Goal: Register for event/course

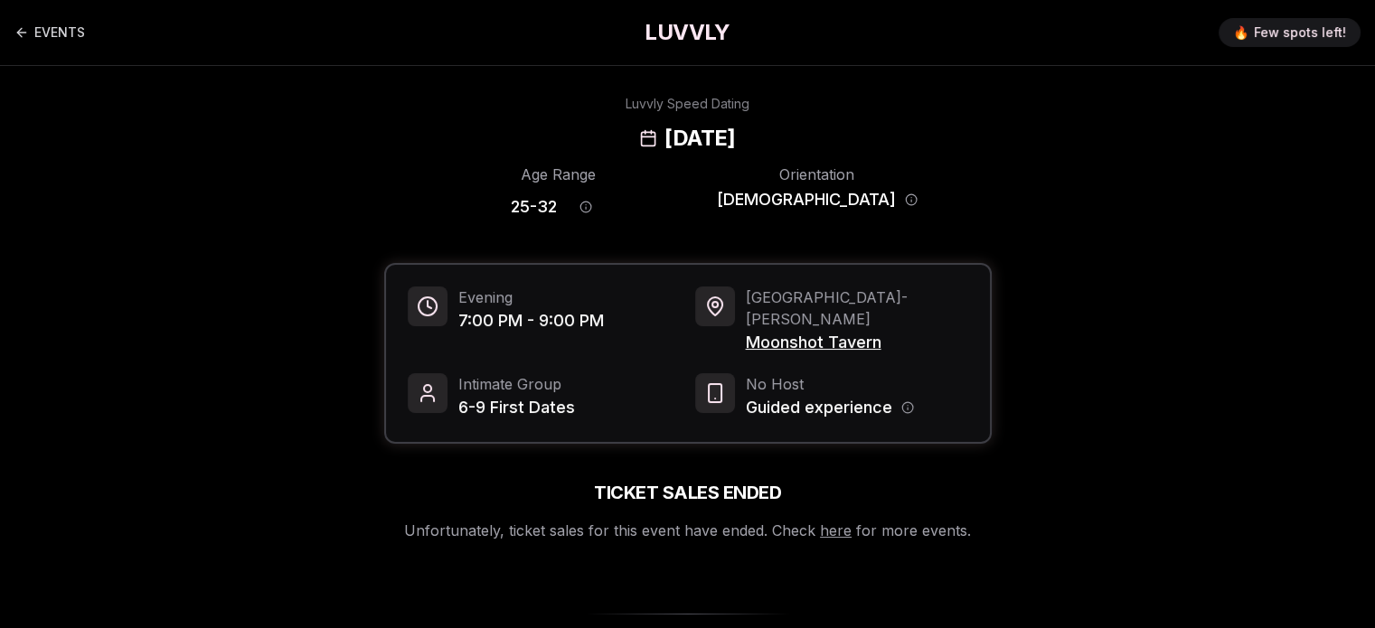
drag, startPoint x: 450, startPoint y: 129, endPoint x: 790, endPoint y: 126, distance: 339.9
click at [790, 126] on div "Luvvly Speed Dating Thursday, August 21st" at bounding box center [688, 124] width 1237 height 58
click at [839, 522] on link "here" at bounding box center [836, 531] width 32 height 18
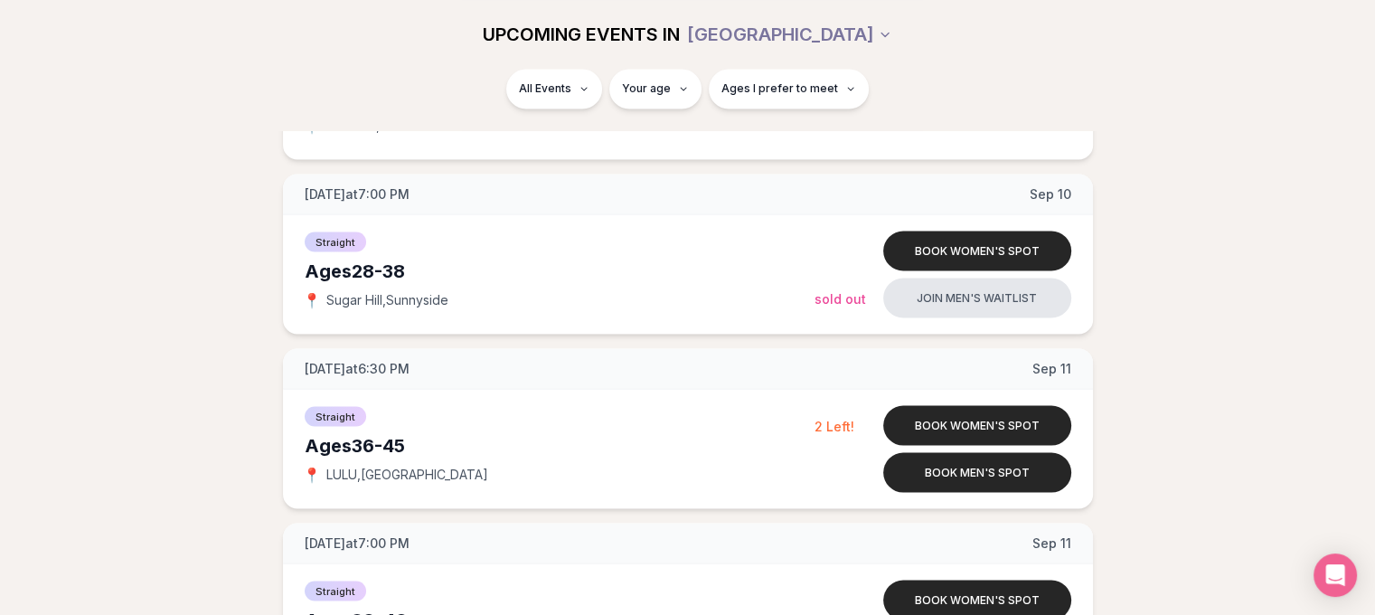
scroll to position [3291, 0]
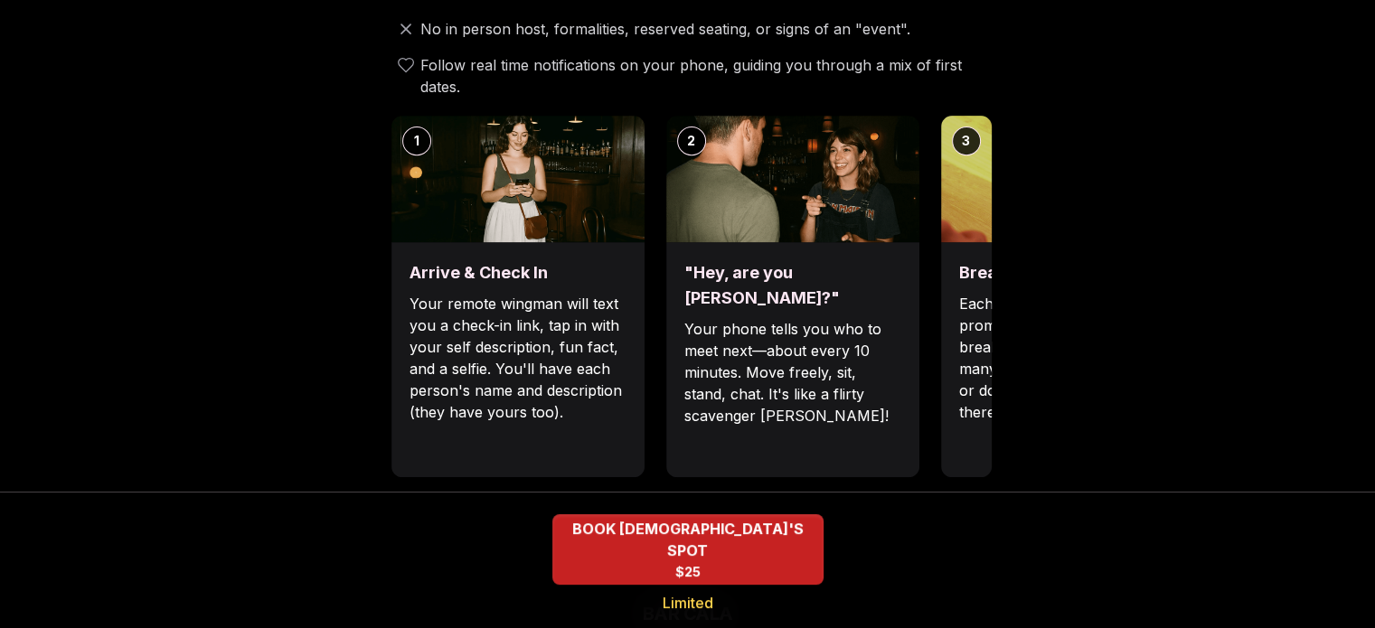
scroll to position [709, 0]
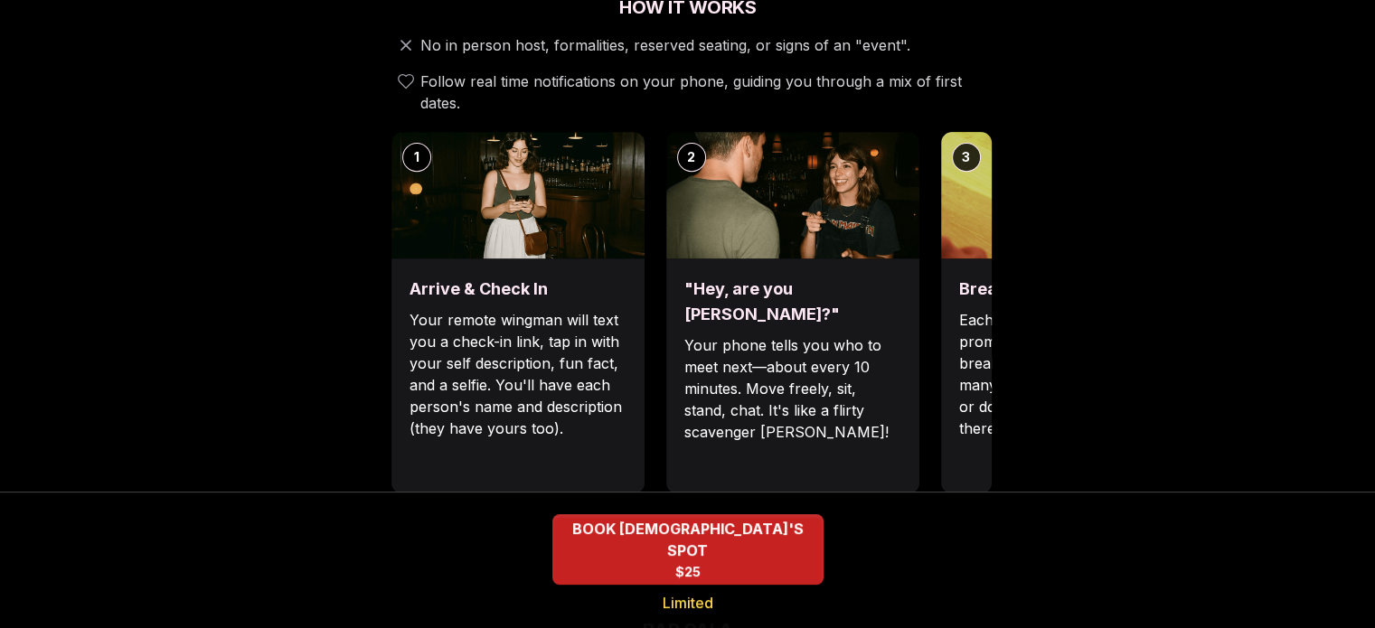
click at [974, 277] on h3 "Break the ice with prompts" at bounding box center [1067, 289] width 217 height 25
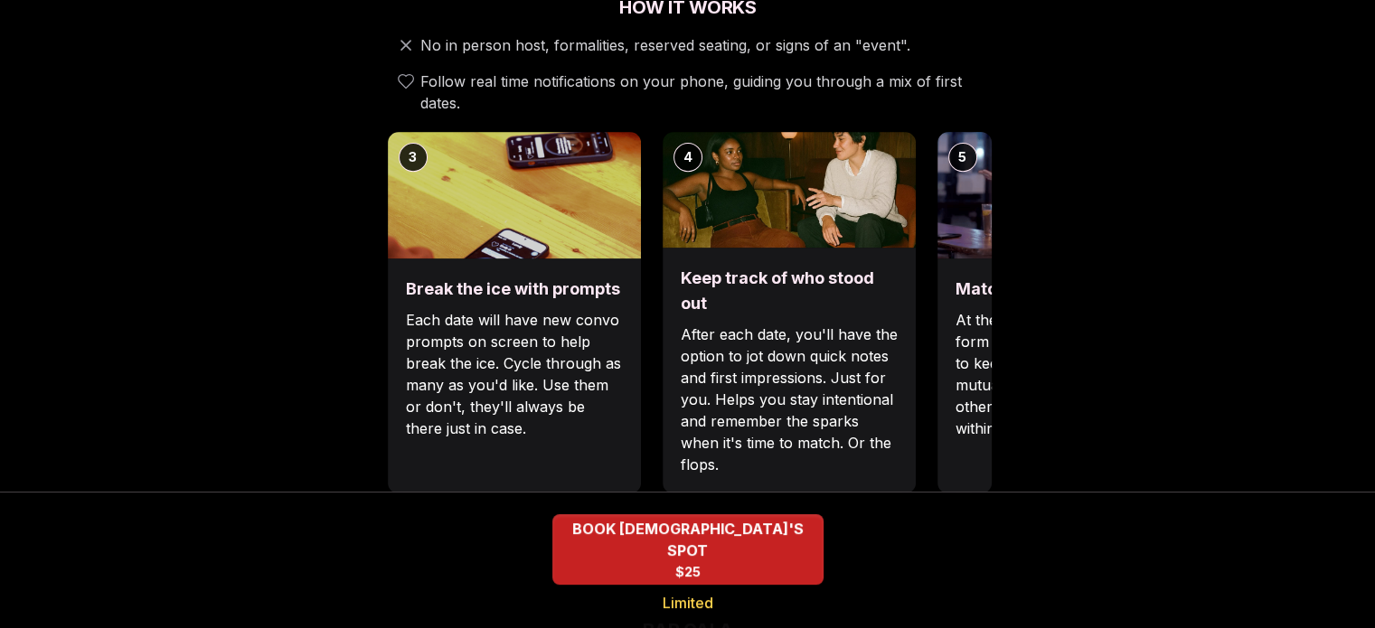
click at [413, 266] on div "Break the ice with prompts Each date will have new convo prompts on screen to h…" at bounding box center [514, 376] width 253 height 235
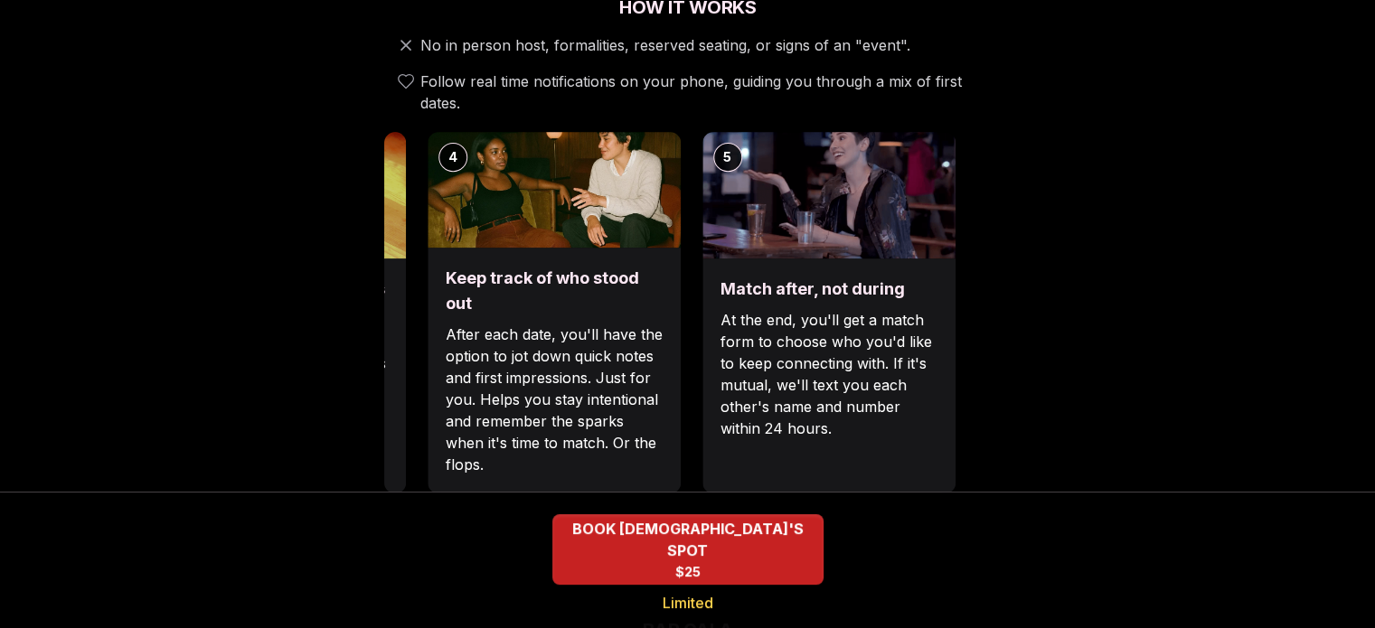
click at [429, 294] on div "Keep track of who stood out After each date, you'll have the option to jot down…" at bounding box center [554, 371] width 253 height 246
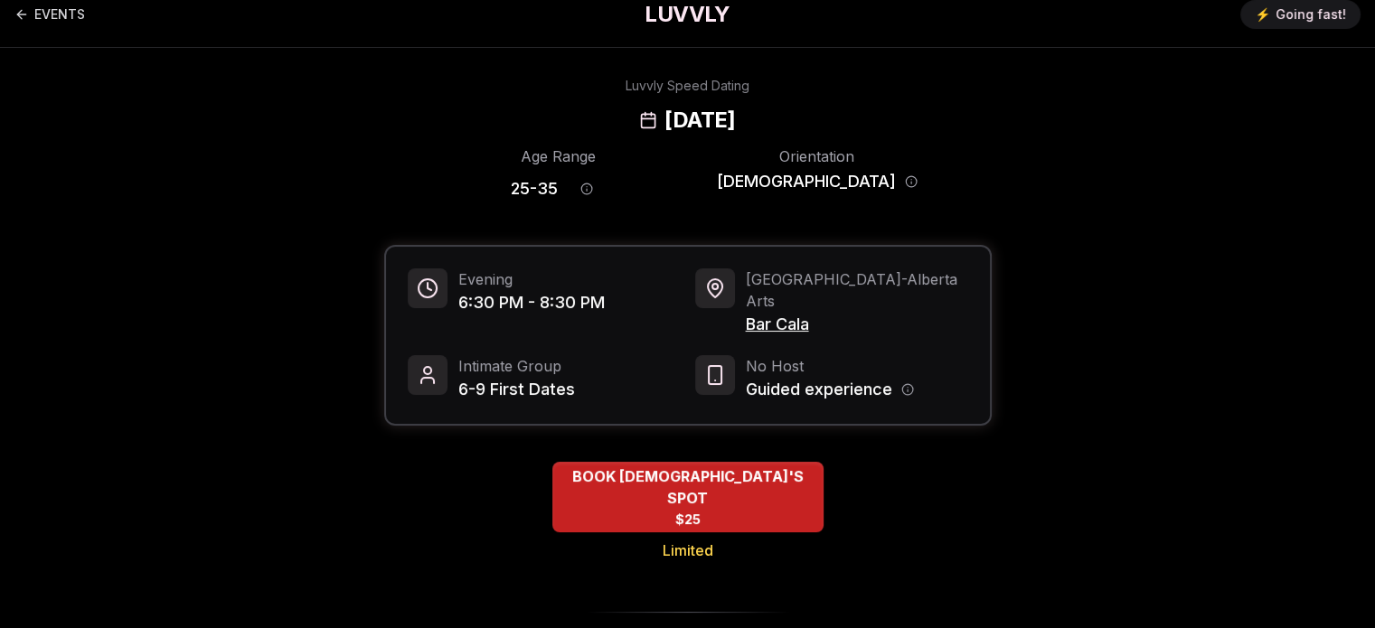
scroll to position [16, 0]
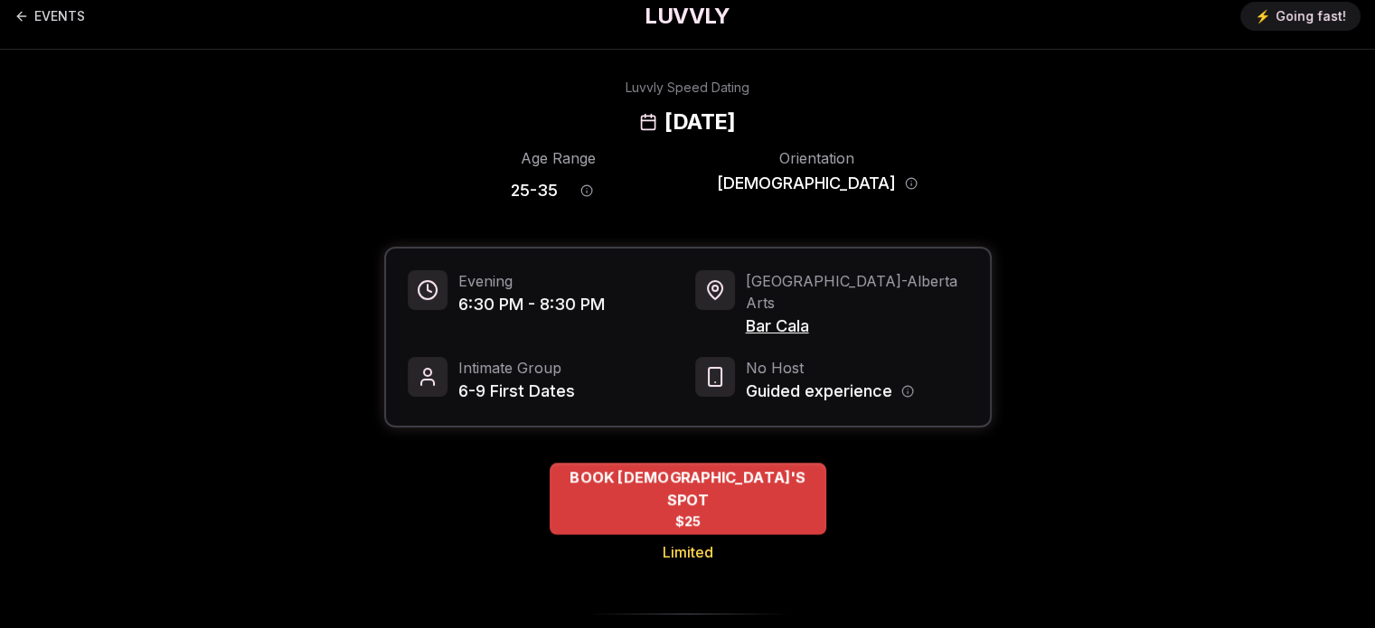
click at [683, 466] on span "BOOK [DEMOGRAPHIC_DATA]'S SPOT" at bounding box center [688, 488] width 277 height 44
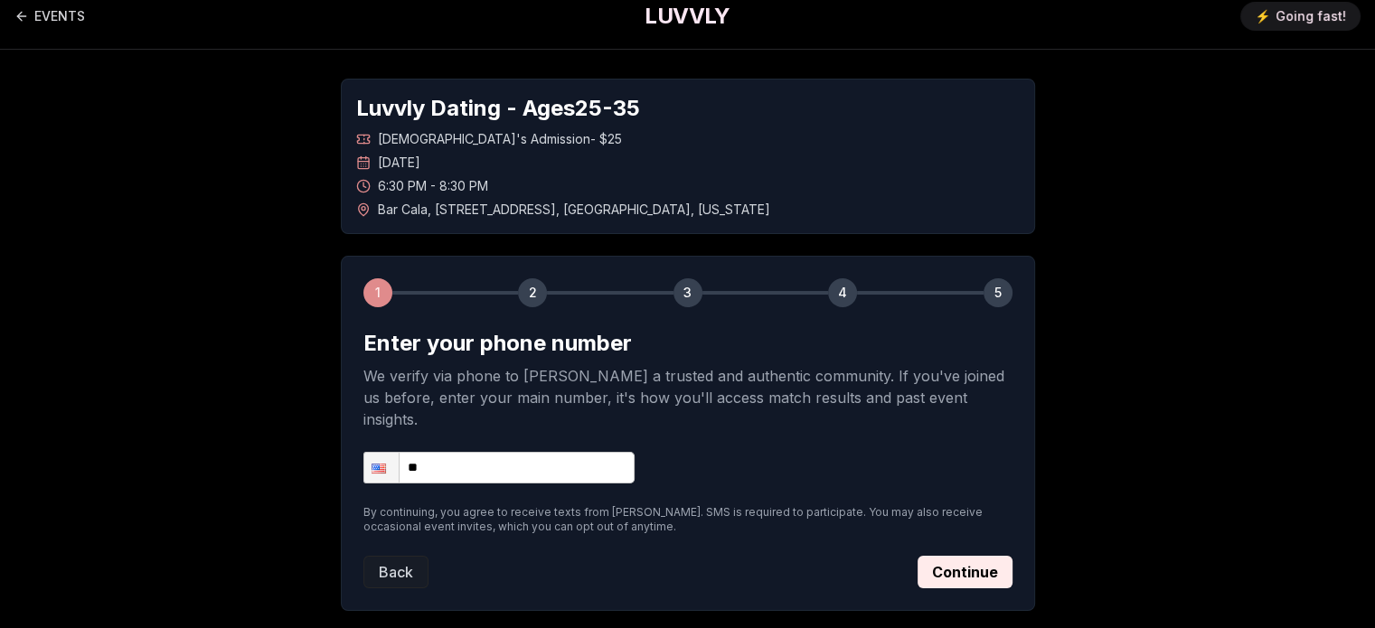
click at [542, 452] on input "**" at bounding box center [498, 468] width 271 height 32
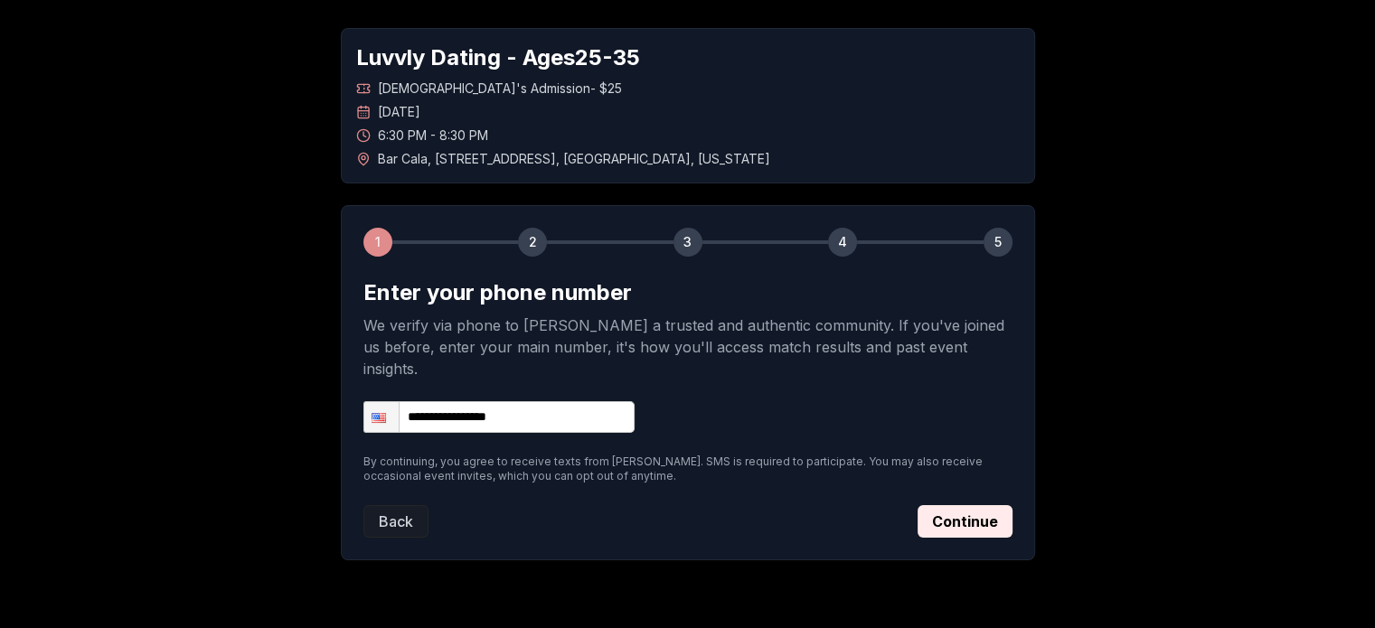
scroll to position [68, 0]
type input "**********"
click at [935, 504] on button "Continue" at bounding box center [965, 520] width 95 height 33
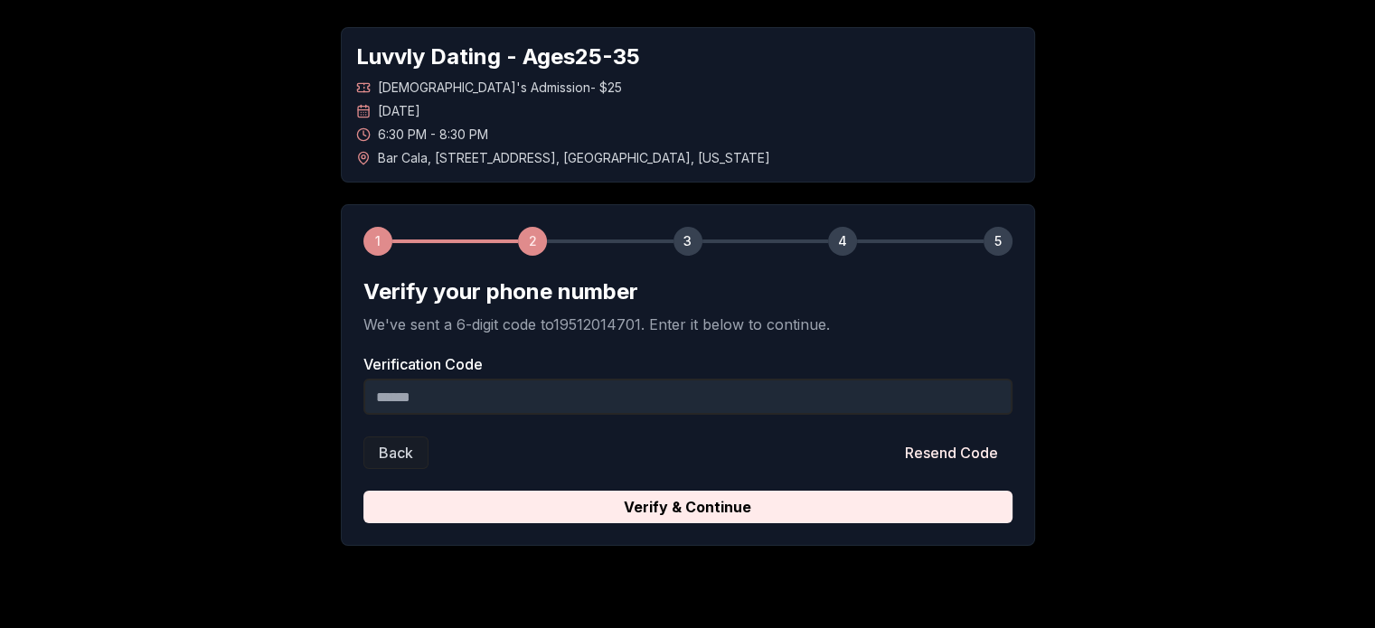
click at [607, 390] on input "Verification Code" at bounding box center [687, 397] width 649 height 36
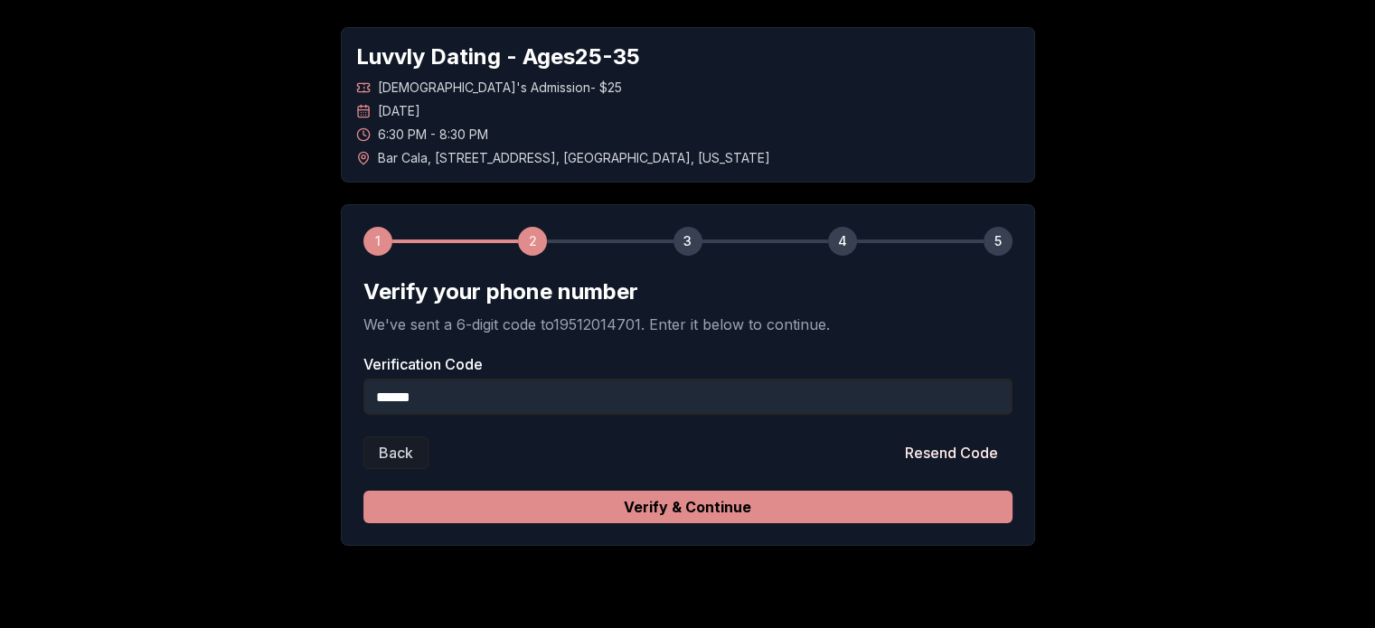
type input "******"
click at [696, 502] on button "Verify & Continue" at bounding box center [687, 507] width 649 height 33
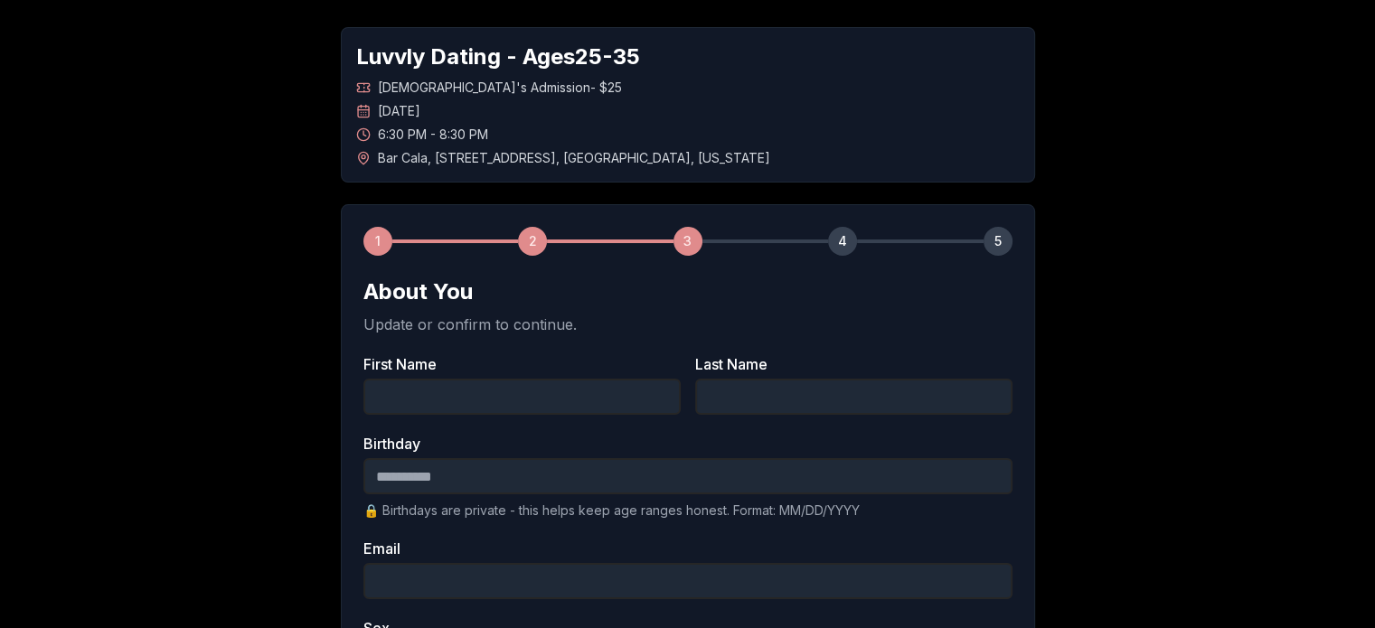
click at [636, 398] on input "First Name" at bounding box center [521, 397] width 317 height 36
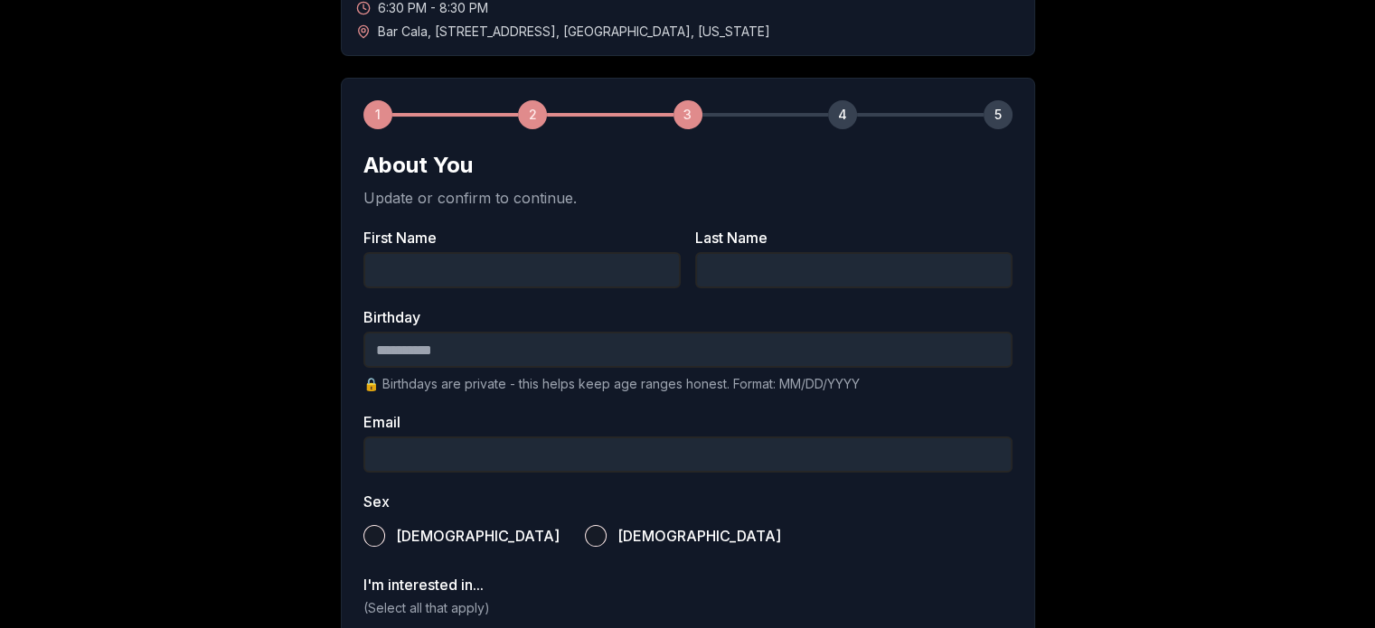
scroll to position [195, 0]
click at [510, 259] on input "First Name" at bounding box center [521, 269] width 317 height 36
type input "****"
type input "**********"
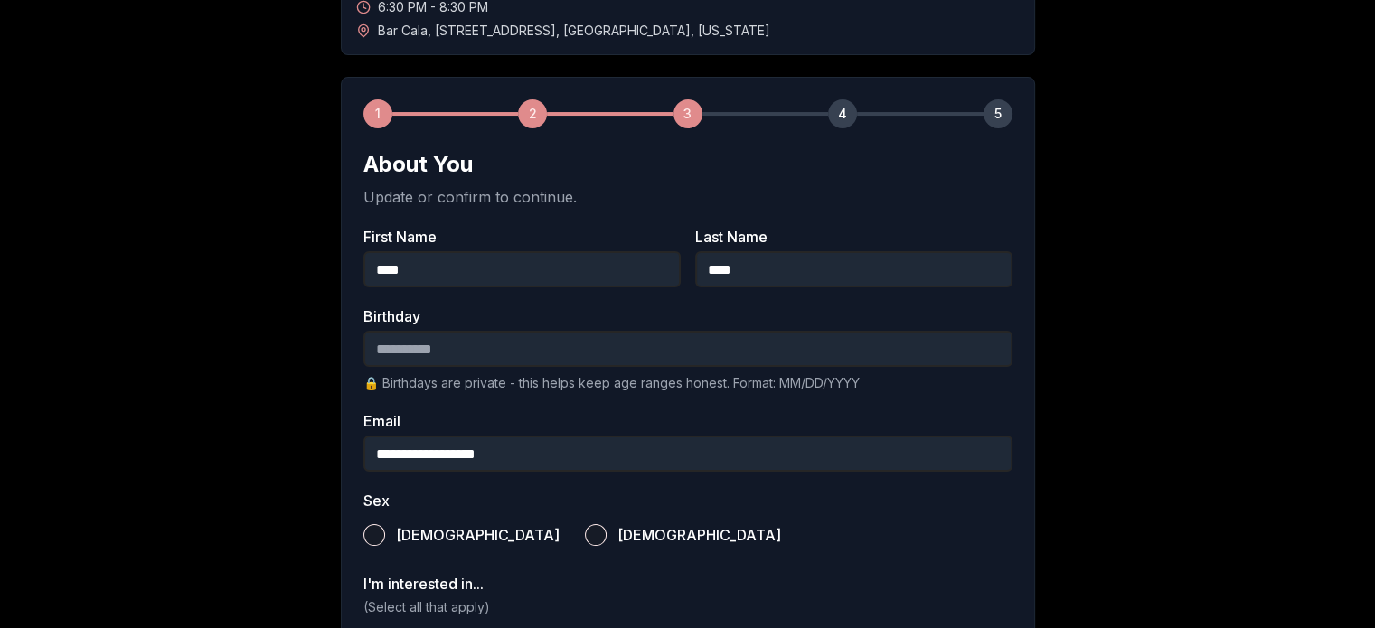
click at [512, 346] on input "Birthday" at bounding box center [687, 349] width 649 height 36
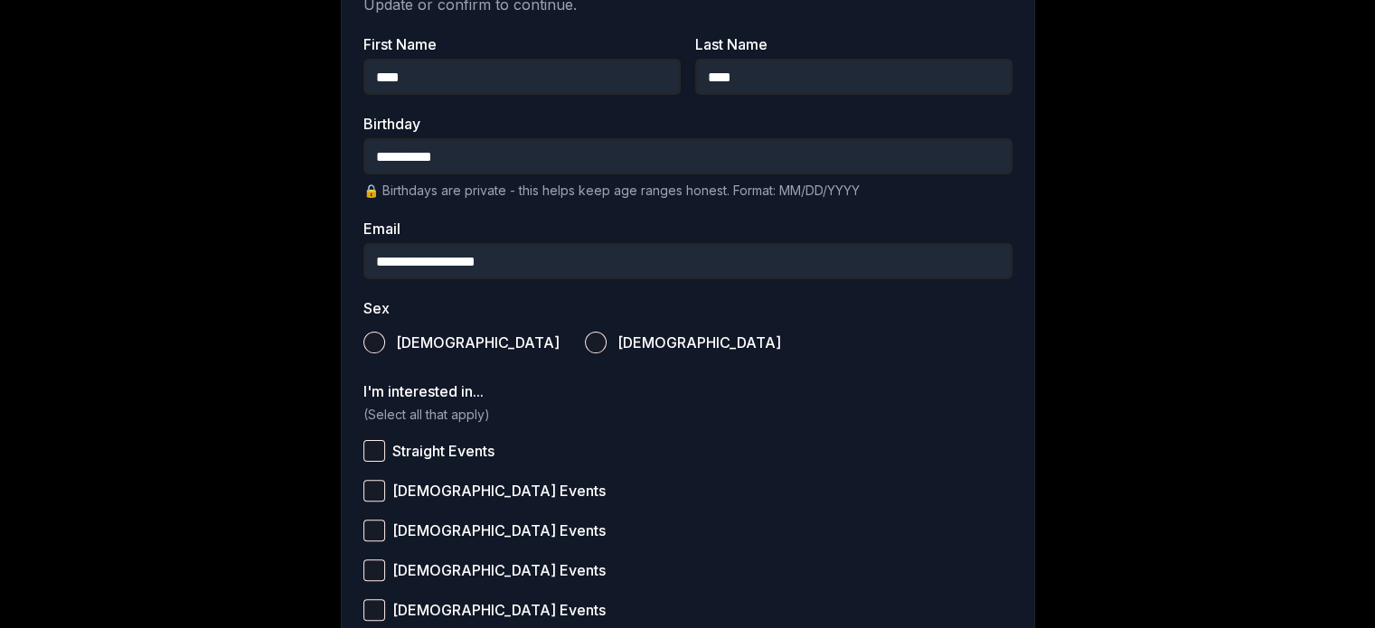
scroll to position [398, 0]
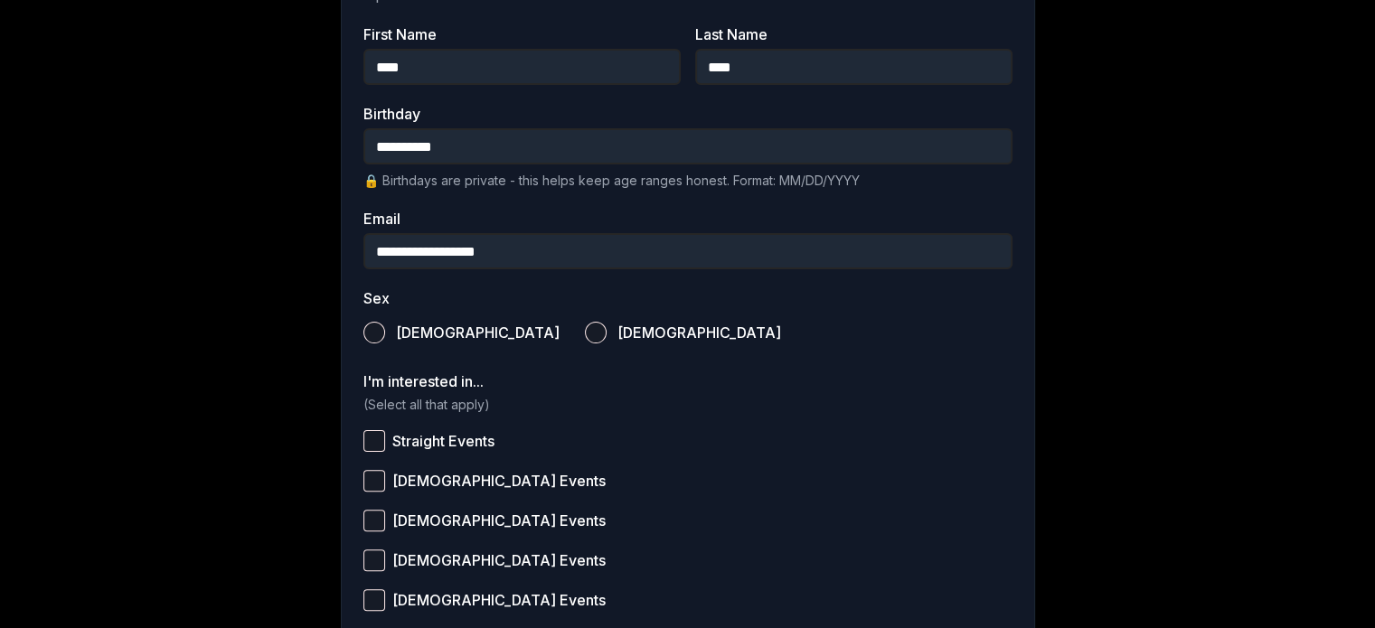
type input "**********"
click at [585, 327] on label "[DEMOGRAPHIC_DATA]" at bounding box center [683, 333] width 196 height 40
click at [585, 327] on button "[DEMOGRAPHIC_DATA]" at bounding box center [596, 333] width 22 height 22
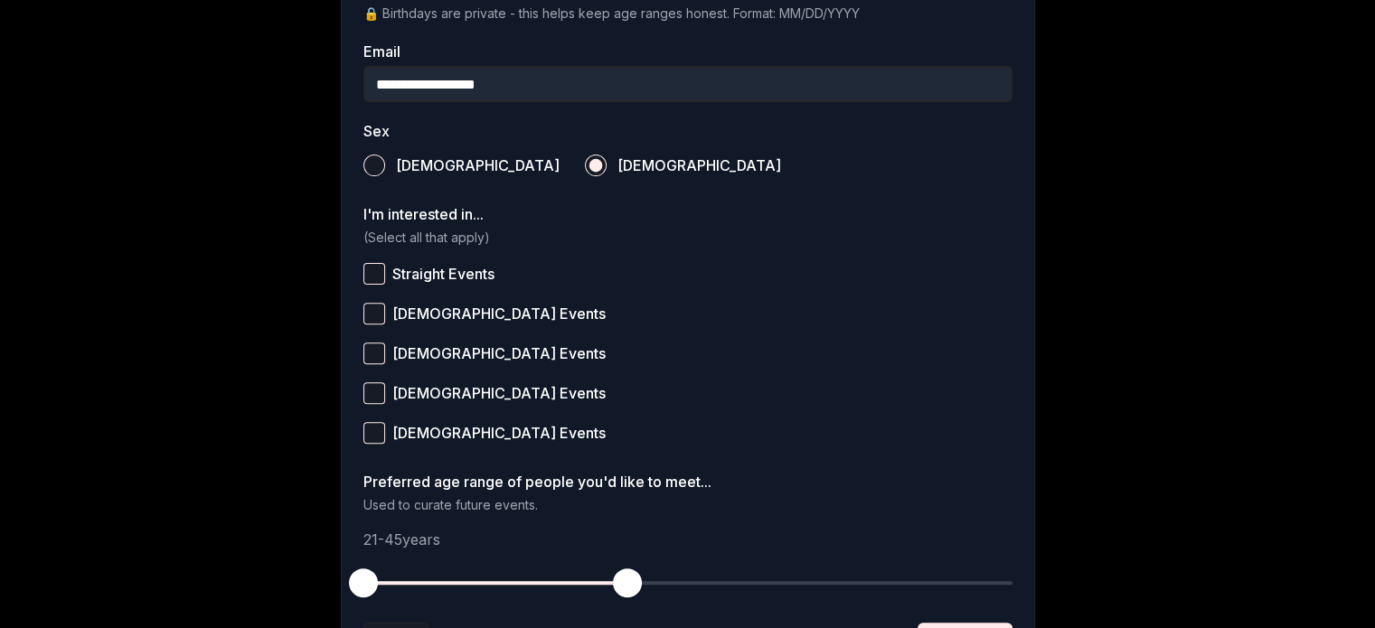
scroll to position [569, 0]
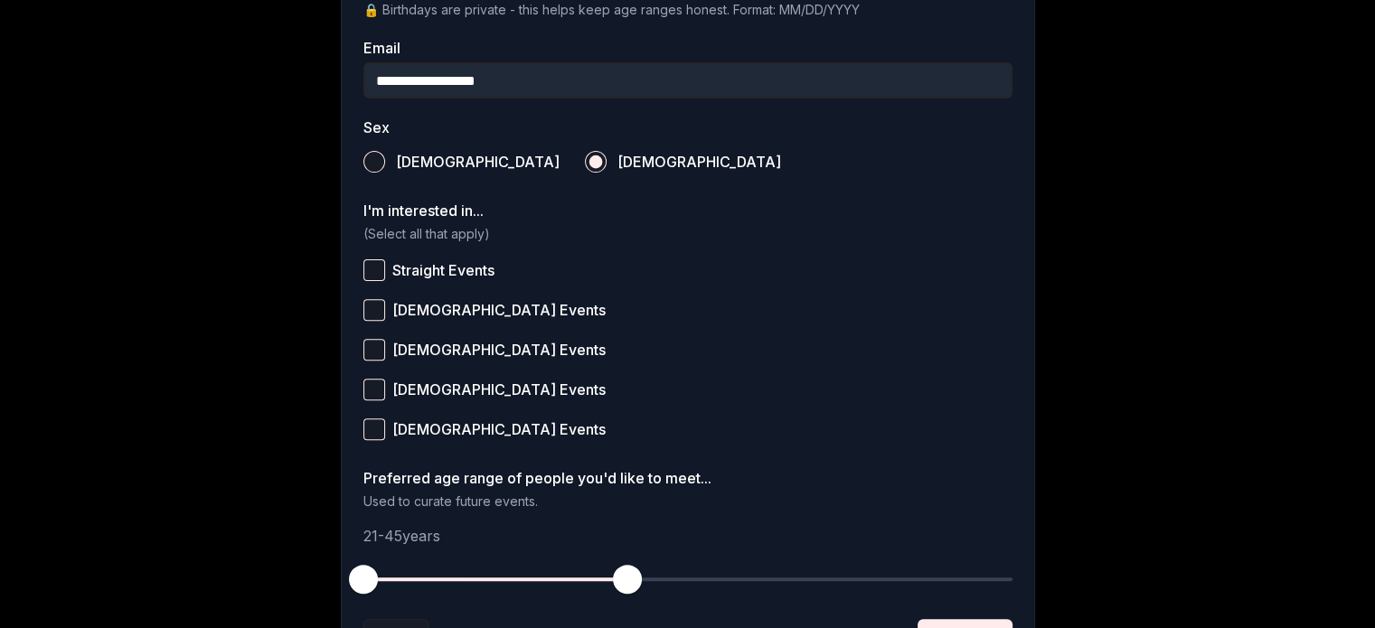
click at [371, 302] on button "[DEMOGRAPHIC_DATA] Events" at bounding box center [374, 310] width 22 height 22
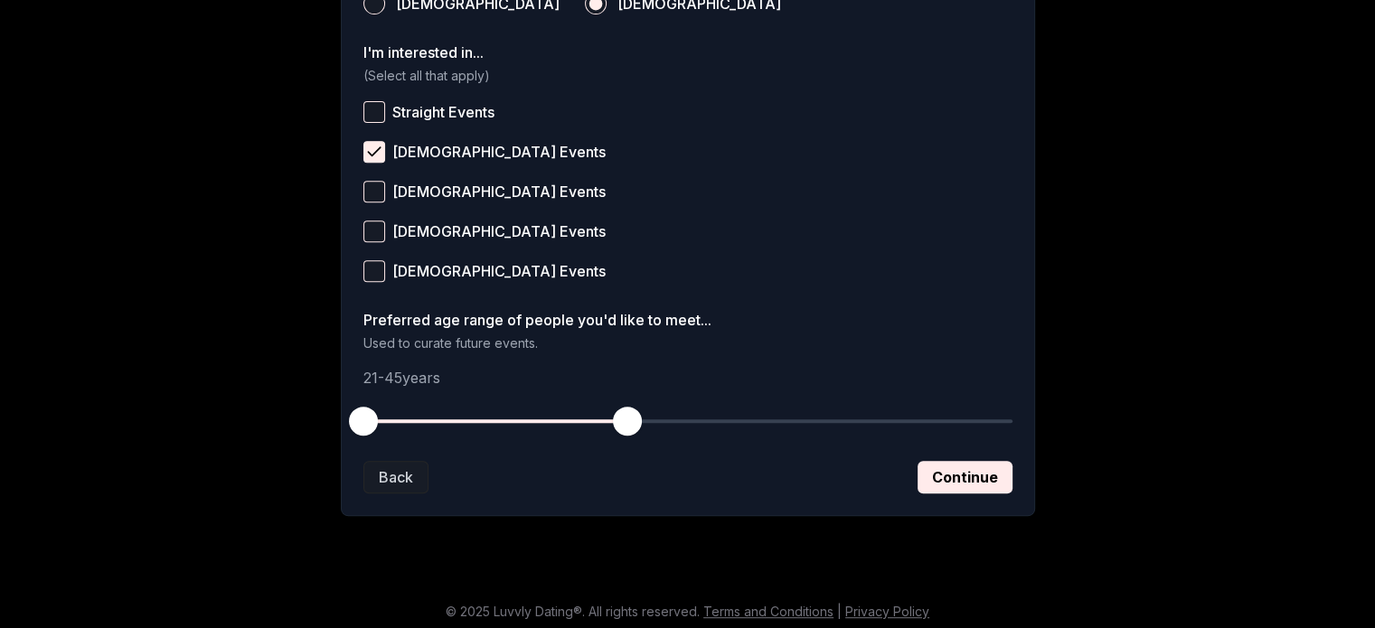
scroll to position [733, 0]
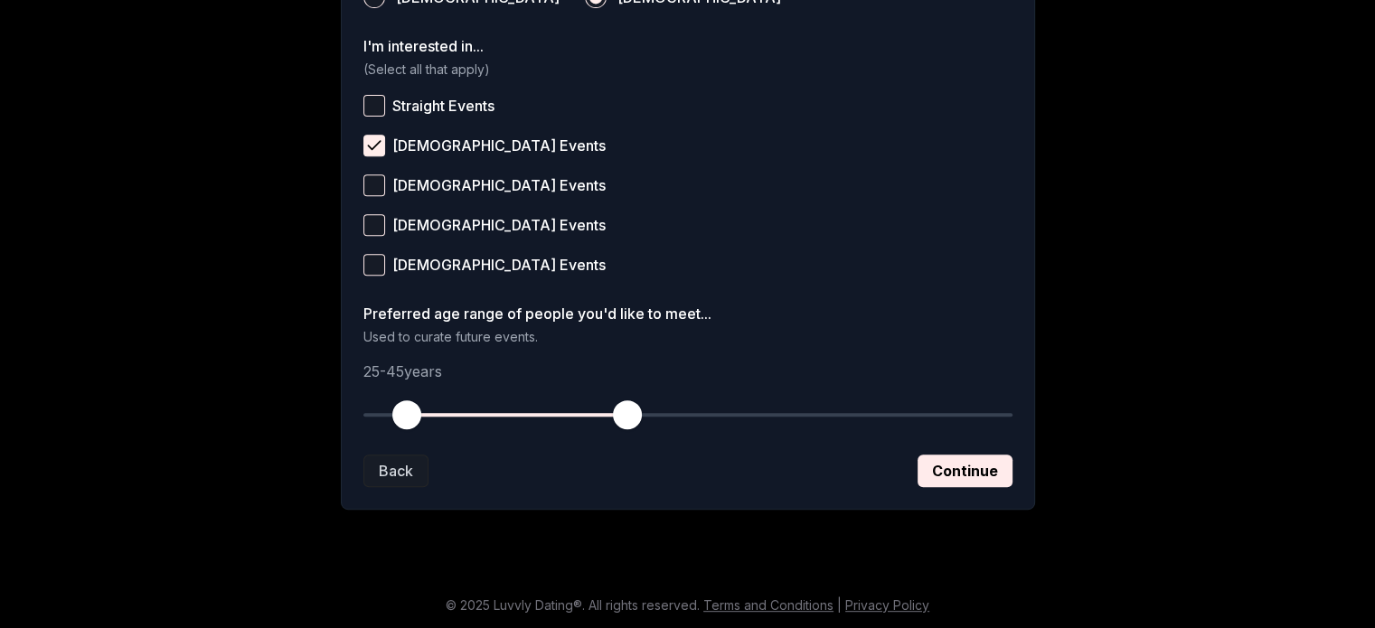
drag, startPoint x: 363, startPoint y: 416, endPoint x: 405, endPoint y: 416, distance: 42.5
click at [405, 416] on span "button" at bounding box center [406, 414] width 29 height 29
click at [629, 417] on span "button" at bounding box center [627, 414] width 29 height 29
click at [961, 474] on button "Continue" at bounding box center [965, 471] width 95 height 33
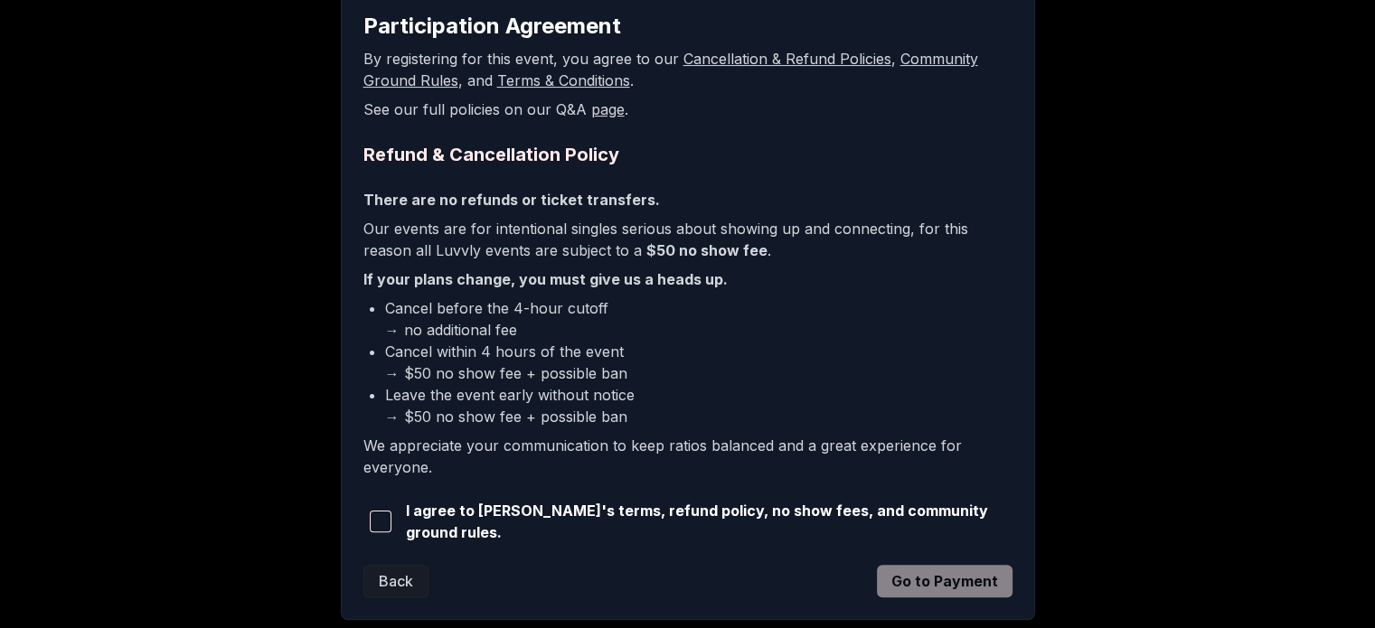
scroll to position [334, 0]
click at [378, 530] on button "button" at bounding box center [380, 521] width 35 height 40
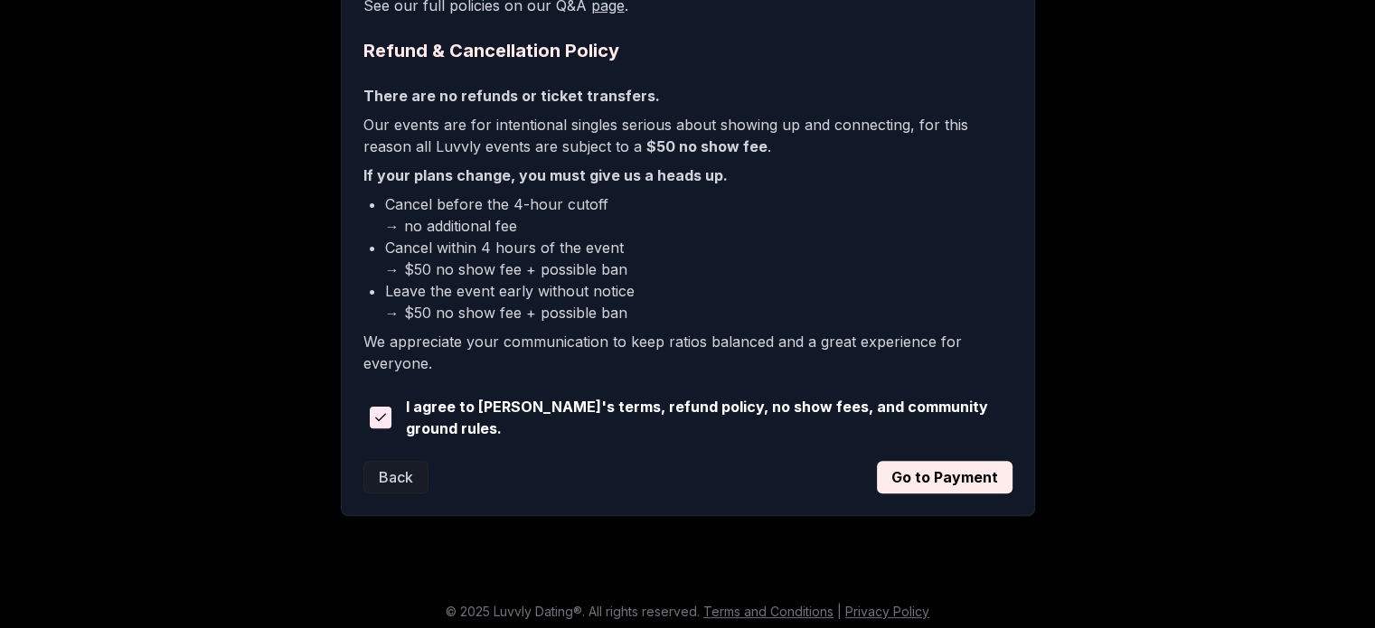
scroll to position [439, 0]
click at [915, 476] on button "Go to Payment" at bounding box center [945, 475] width 136 height 33
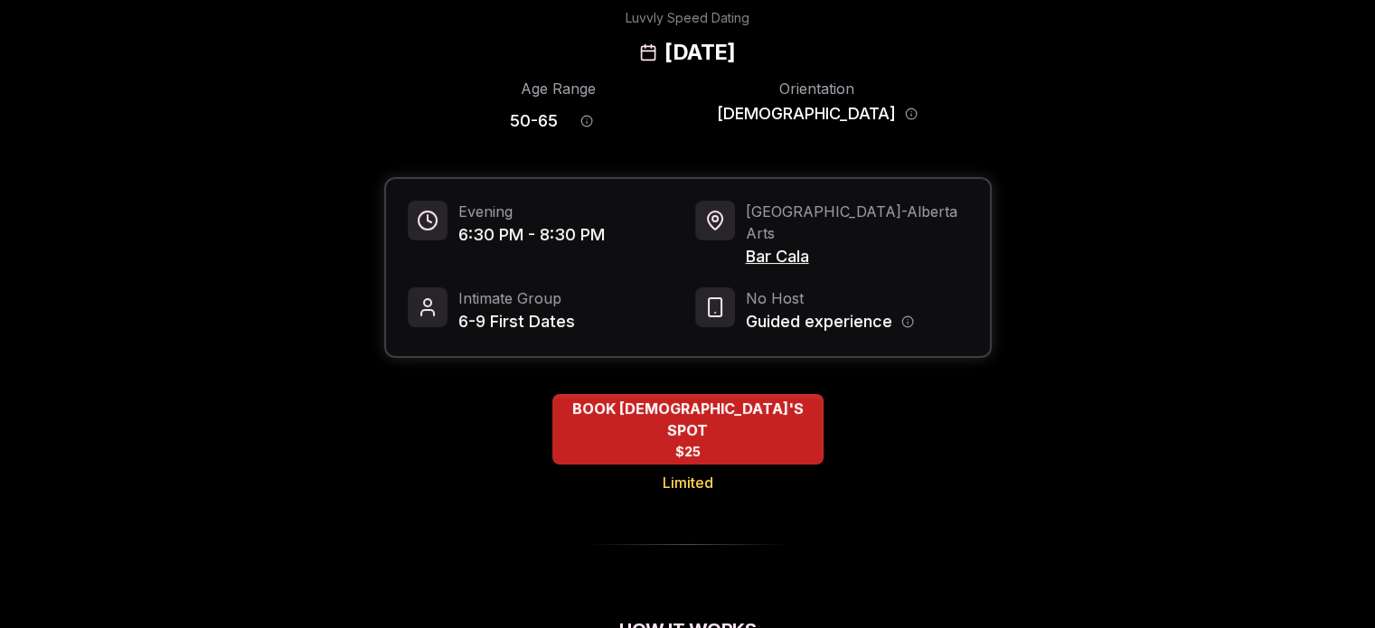
scroll to position [104, 0]
